Goal: Task Accomplishment & Management: Use online tool/utility

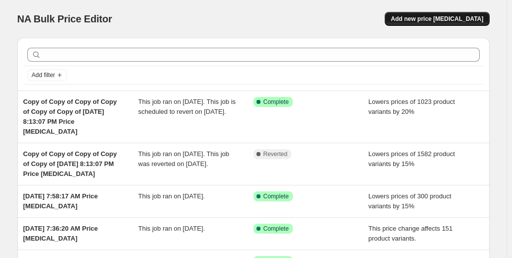
click at [471, 16] on span "Add new price [MEDICAL_DATA]" at bounding box center [436, 19] width 92 height 8
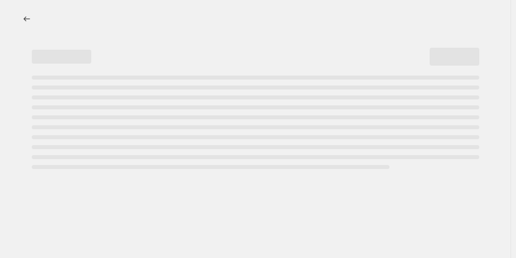
select select "percentage"
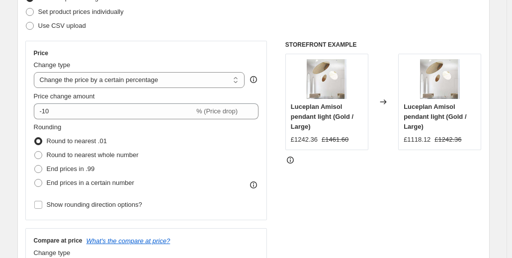
scroll to position [139, 0]
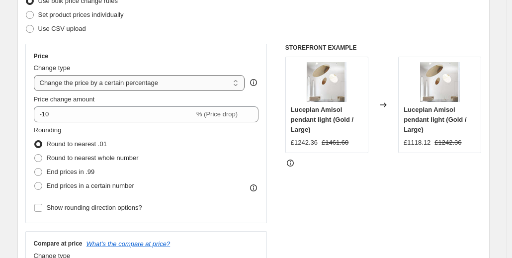
click at [240, 83] on select "Change the price to a certain amount Change the price by a certain amount Chang…" at bounding box center [139, 83] width 211 height 16
click at [36, 75] on select "Change the price to a certain amount Change the price by a certain amount Chang…" at bounding box center [139, 83] width 211 height 16
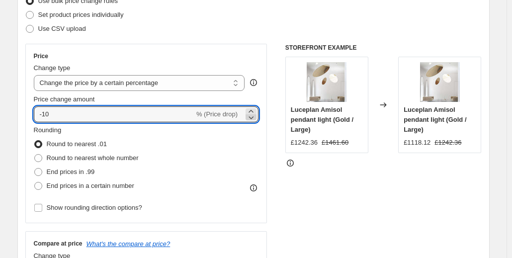
click at [253, 116] on icon at bounding box center [251, 117] width 10 height 10
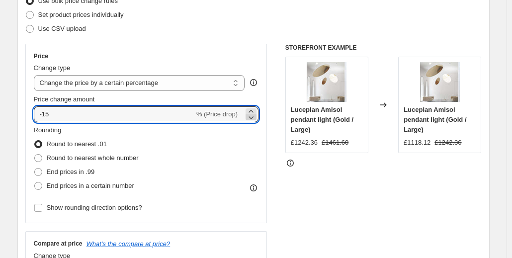
click at [253, 116] on icon at bounding box center [251, 117] width 10 height 10
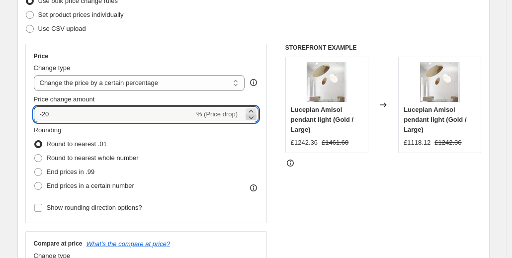
click at [253, 116] on icon at bounding box center [251, 117] width 10 height 10
click at [253, 109] on icon at bounding box center [251, 111] width 10 height 10
type input "-20"
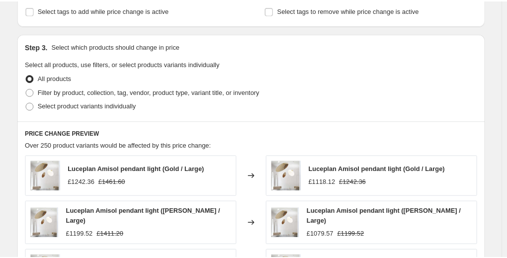
scroll to position [438, 0]
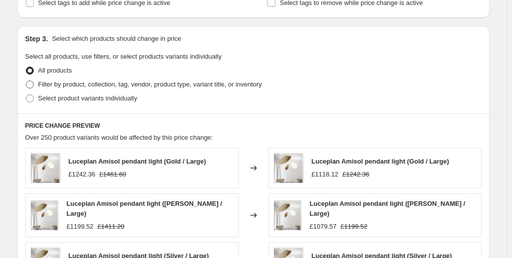
click at [31, 82] on span at bounding box center [30, 84] width 8 height 8
click at [26, 81] on input "Filter by product, collection, tag, vendor, product type, variant title, or inv…" at bounding box center [26, 80] width 0 height 0
radio input "true"
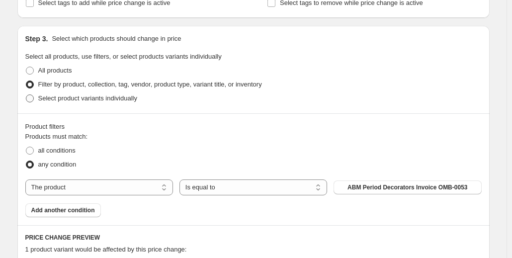
click at [29, 99] on span at bounding box center [30, 98] width 8 height 8
click at [26, 95] on input "Select product variants individually" at bounding box center [26, 94] width 0 height 0
radio input "true"
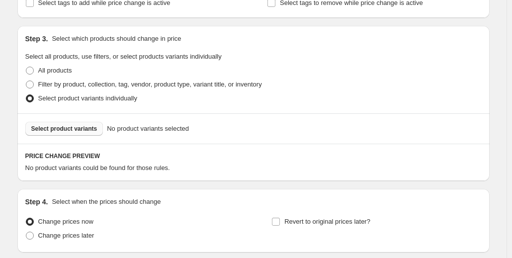
click at [84, 129] on span "Select product variants" at bounding box center [64, 129] width 66 height 8
